Goal: Transaction & Acquisition: Purchase product/service

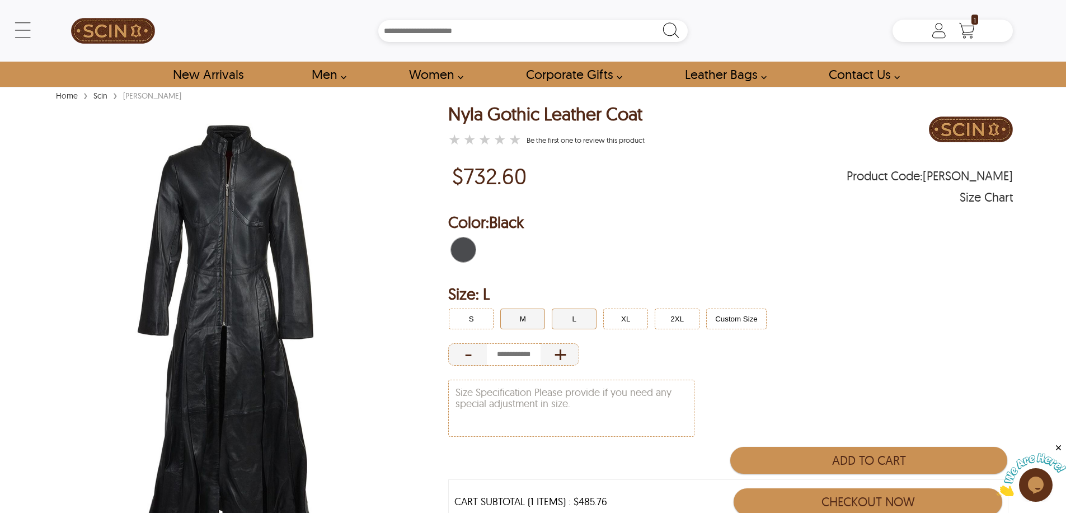
click at [530, 321] on button "M" at bounding box center [522, 318] width 45 height 21
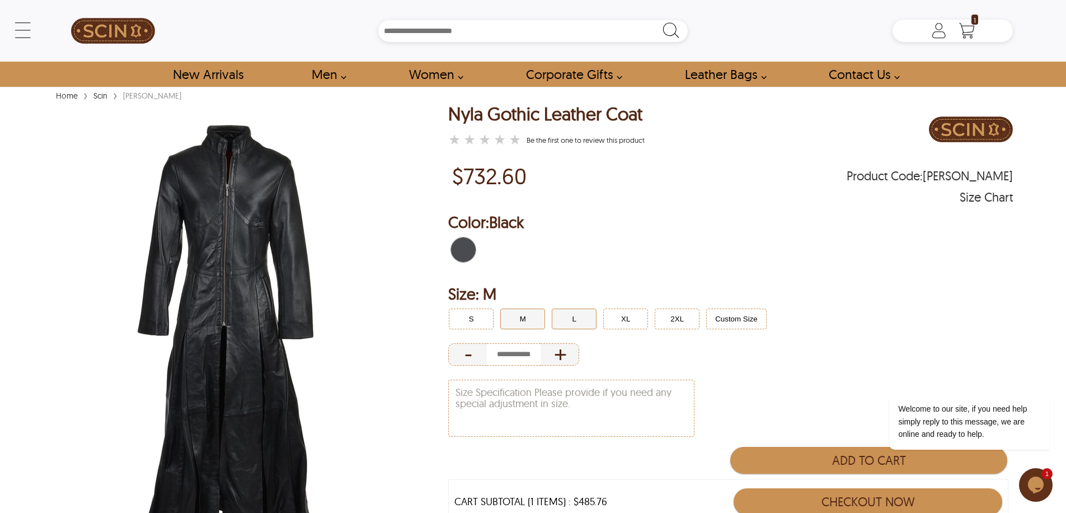
click at [568, 318] on button "L" at bounding box center [574, 318] width 45 height 21
click at [608, 321] on button "XL" at bounding box center [625, 318] width 45 height 21
click at [581, 318] on button "L" at bounding box center [574, 318] width 45 height 21
click at [731, 325] on button "Custom Size" at bounding box center [736, 318] width 60 height 21
click at [688, 319] on button "2XL" at bounding box center [677, 318] width 45 height 21
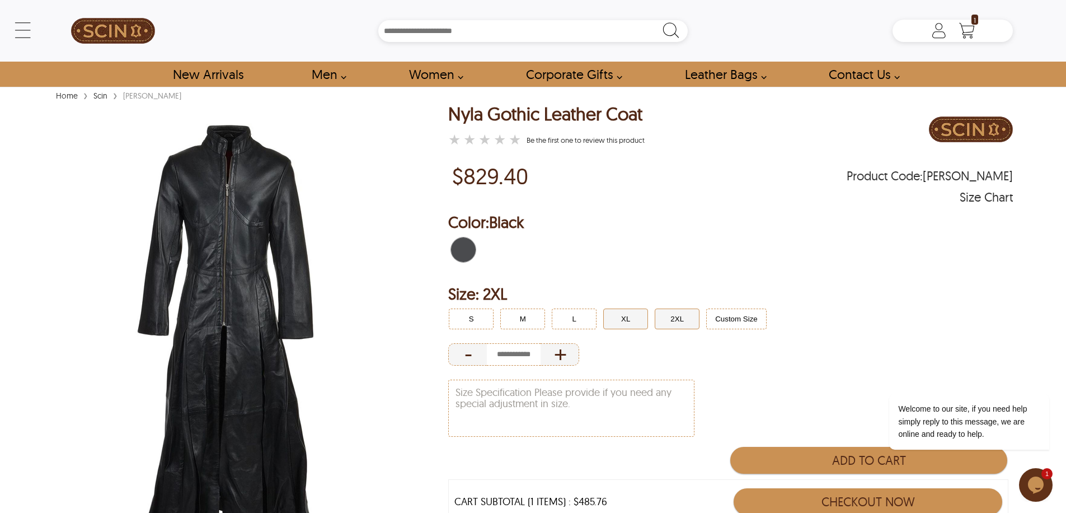
click at [617, 323] on button "XL" at bounding box center [625, 318] width 45 height 21
click at [669, 315] on button "2XL" at bounding box center [677, 318] width 45 height 21
